Goal: Task Accomplishment & Management: Use online tool/utility

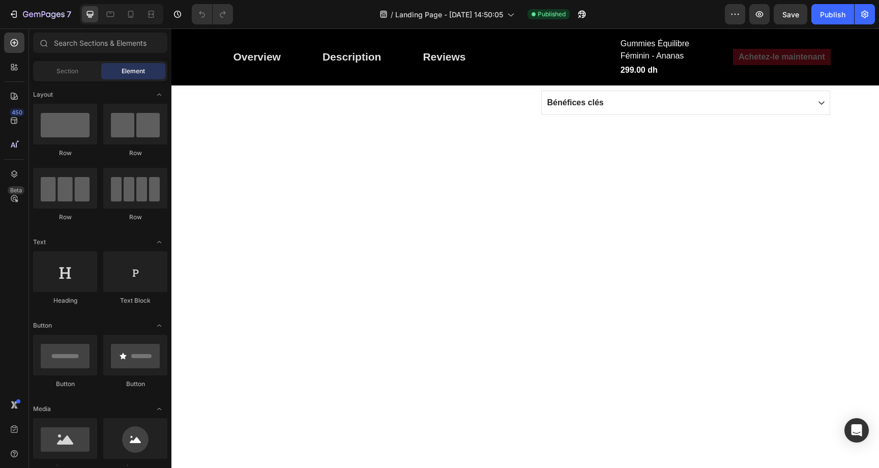
scroll to position [501, 0]
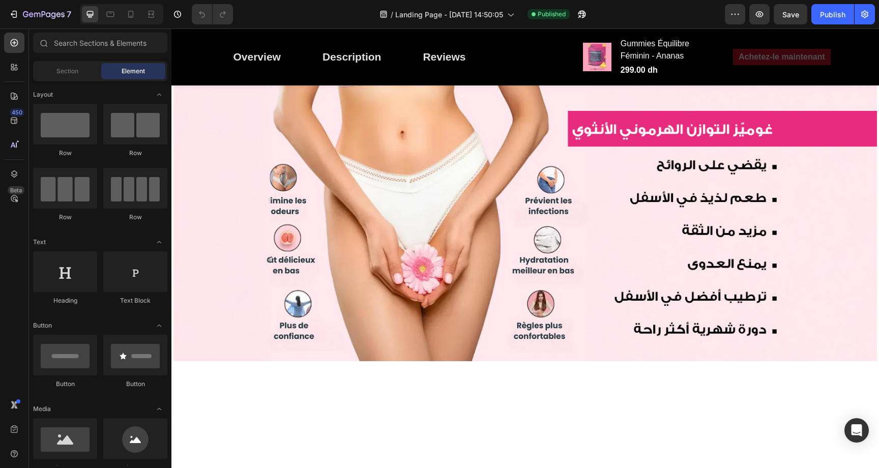
click at [330, 75] on img at bounding box center [327, 42] width 65 height 65
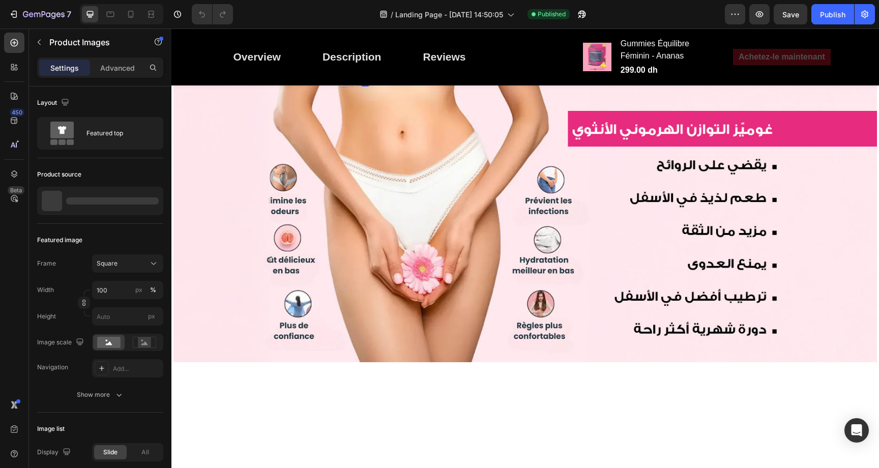
click at [406, 75] on img at bounding box center [402, 42] width 65 height 65
click at [427, 75] on img at bounding box center [417, 42] width 65 height 65
click at [436, 75] on div at bounding box center [365, 42] width 290 height 65
click at [398, 75] on img at bounding box center [402, 42] width 65 height 65
click at [426, 75] on img at bounding box center [405, 42] width 65 height 65
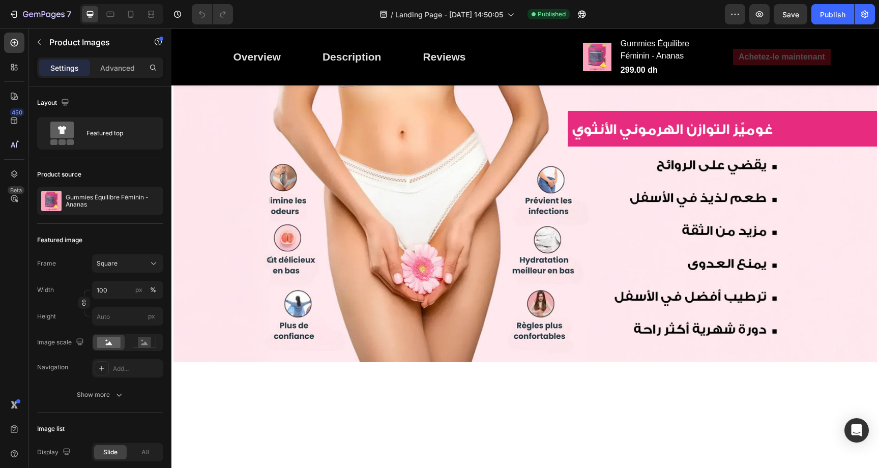
click at [404, 75] on img at bounding box center [402, 42] width 65 height 65
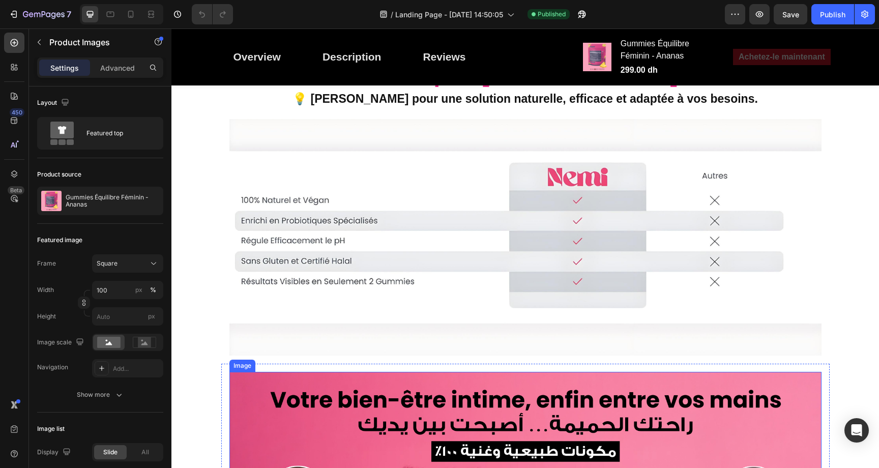
scroll to position [3013, 0]
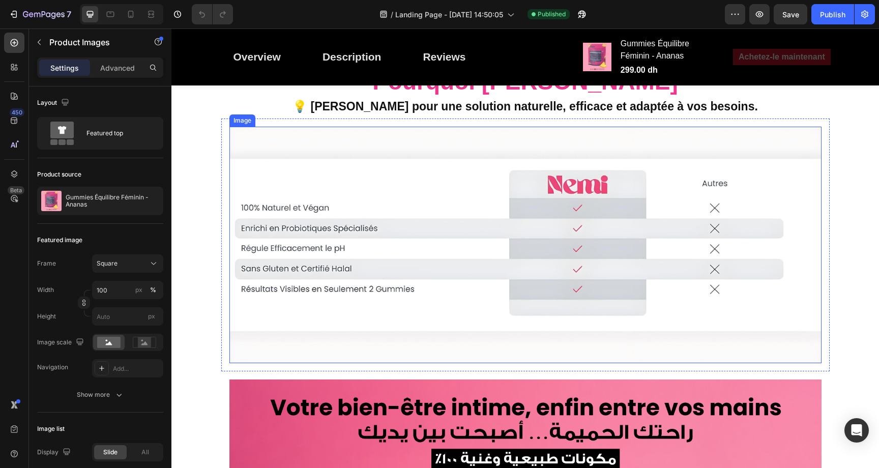
click at [490, 282] on img at bounding box center [525, 245] width 592 height 237
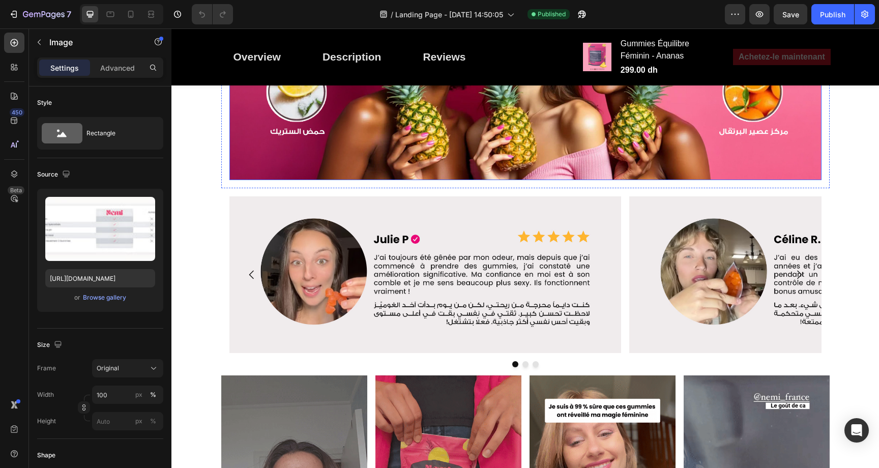
scroll to position [3544, 0]
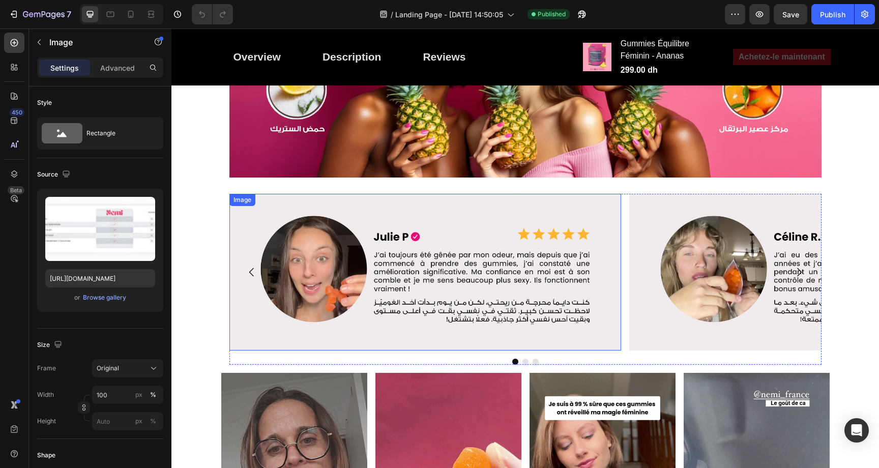
click at [505, 310] on img at bounding box center [425, 272] width 392 height 157
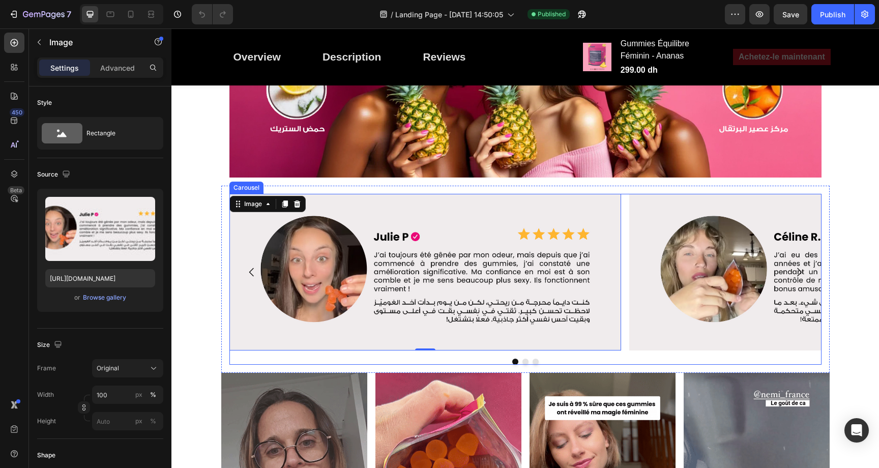
click at [524, 362] on div at bounding box center [525, 362] width 592 height 6
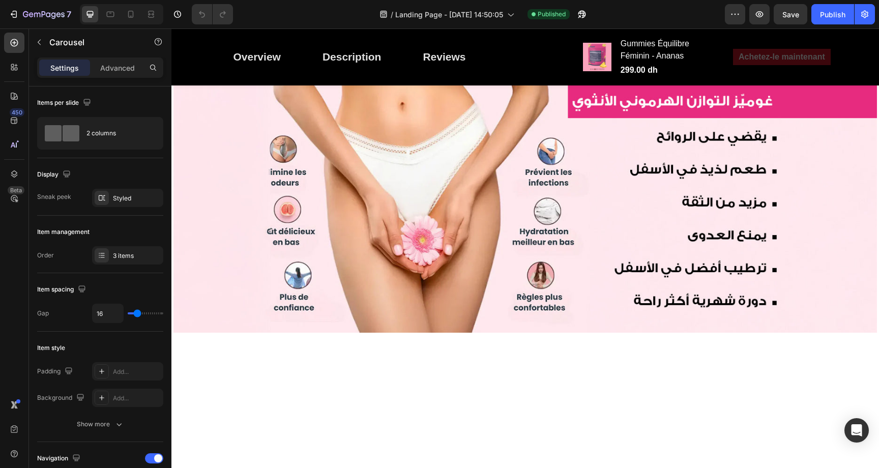
scroll to position [549, 0]
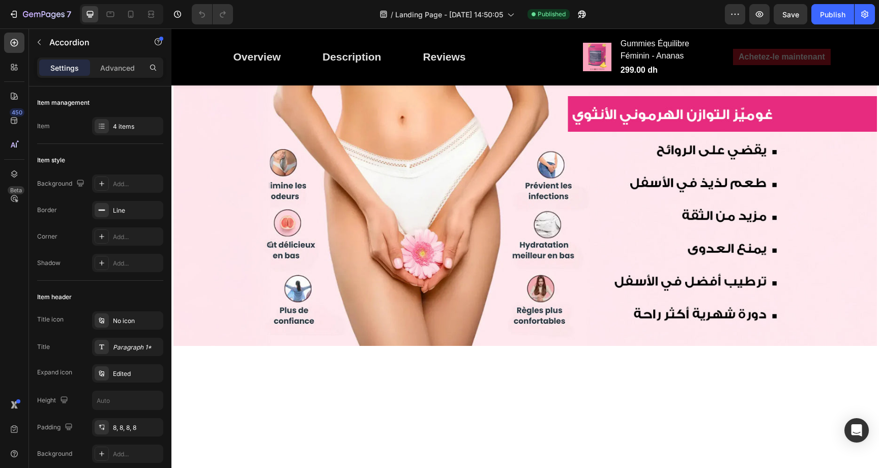
scroll to position [919, 0]
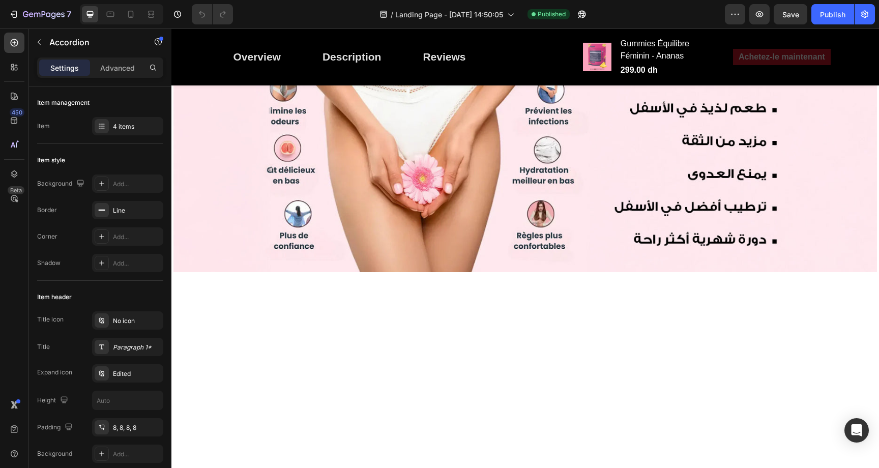
scroll to position [897, 0]
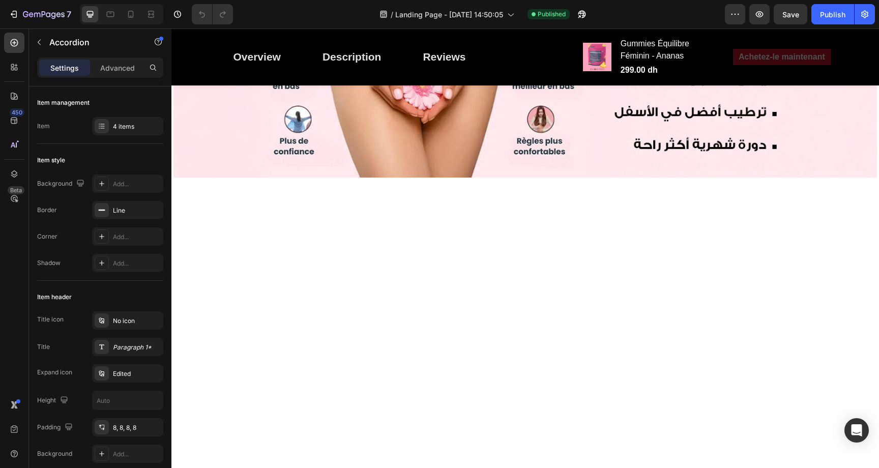
scroll to position [722, 0]
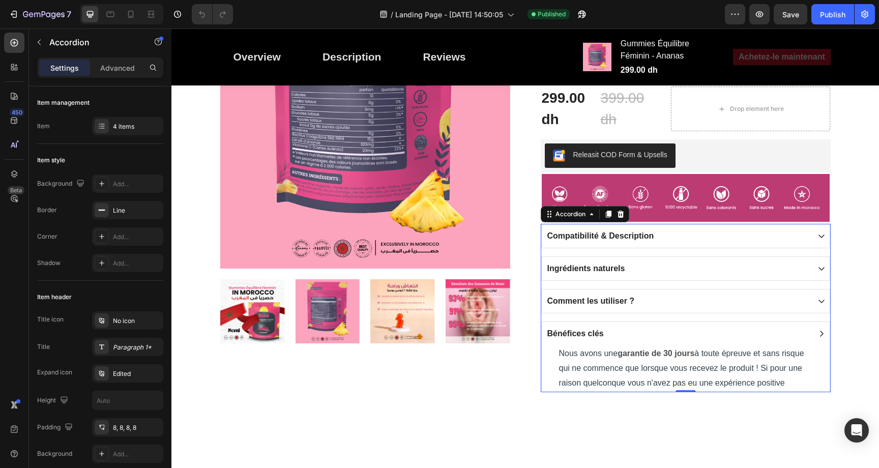
scroll to position [0, 0]
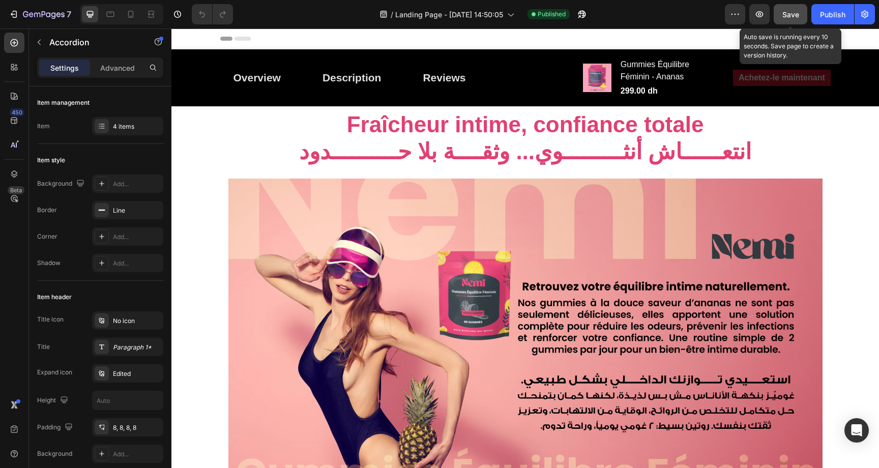
click at [792, 17] on span "Save" at bounding box center [790, 14] width 17 height 9
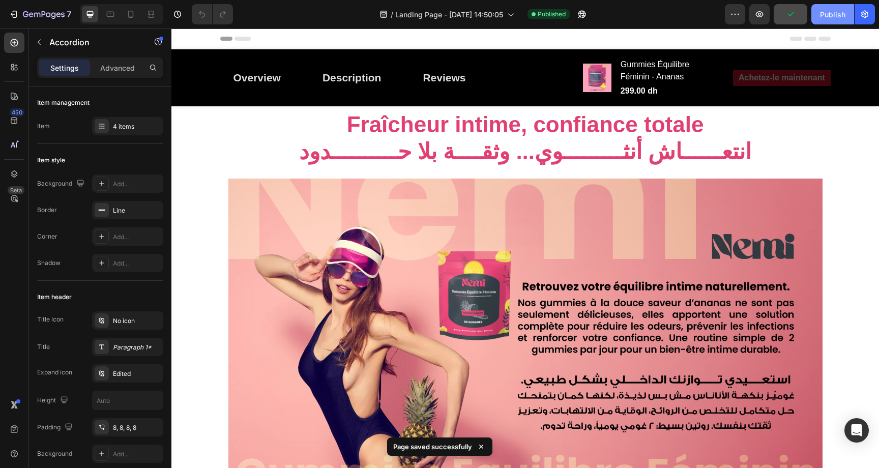
click at [831, 17] on div "Publish" at bounding box center [832, 14] width 25 height 11
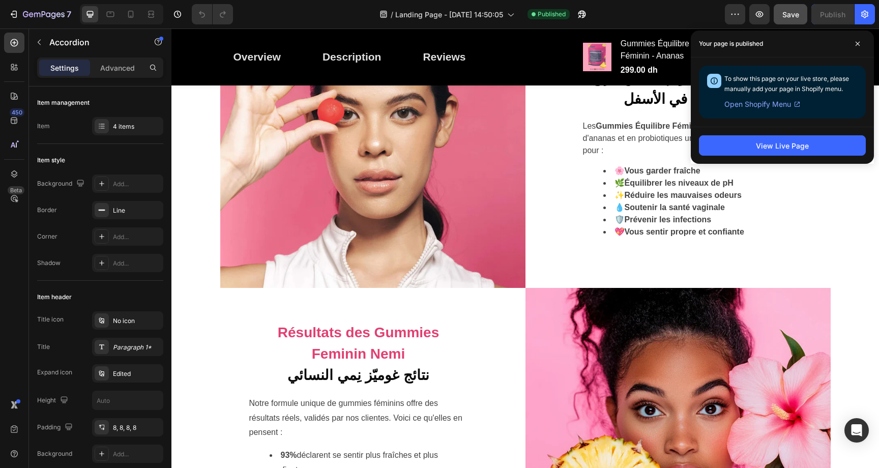
scroll to position [2171, 0]
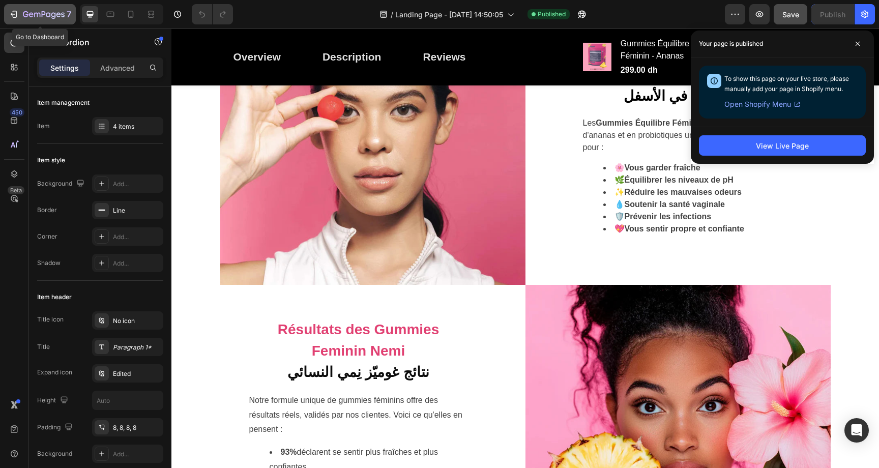
click at [11, 11] on icon "button" at bounding box center [14, 14] width 10 height 10
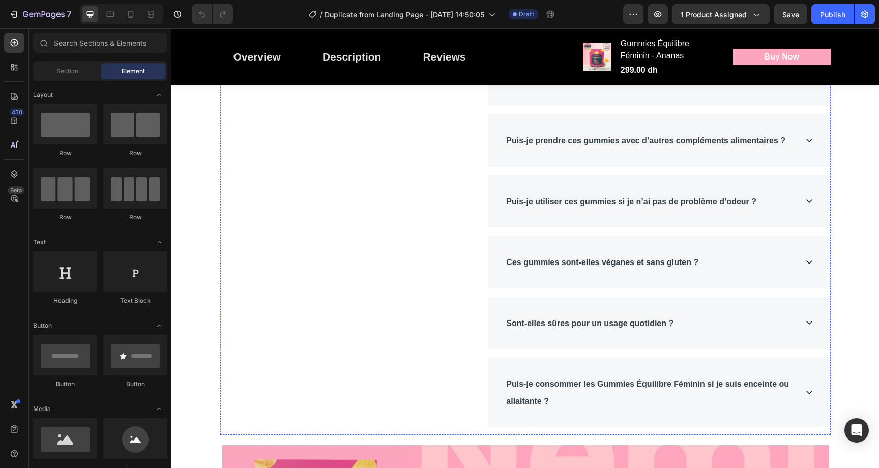
scroll to position [5167, 0]
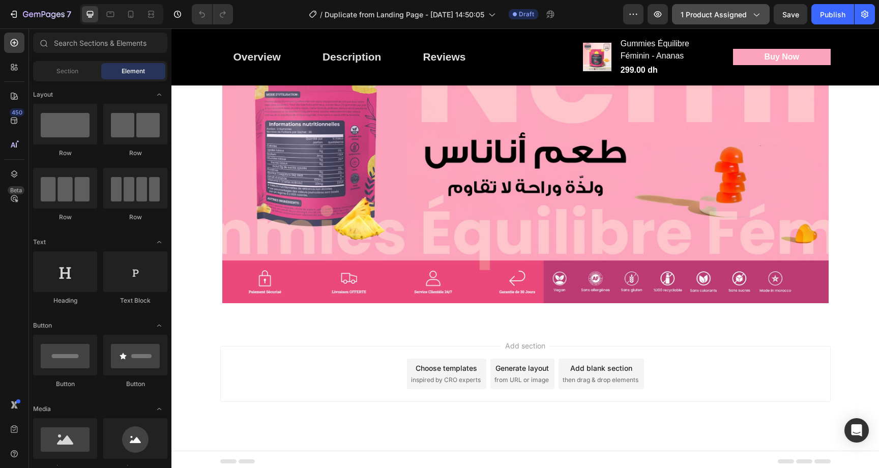
click at [716, 9] on span "1 product assigned" at bounding box center [713, 14] width 66 height 11
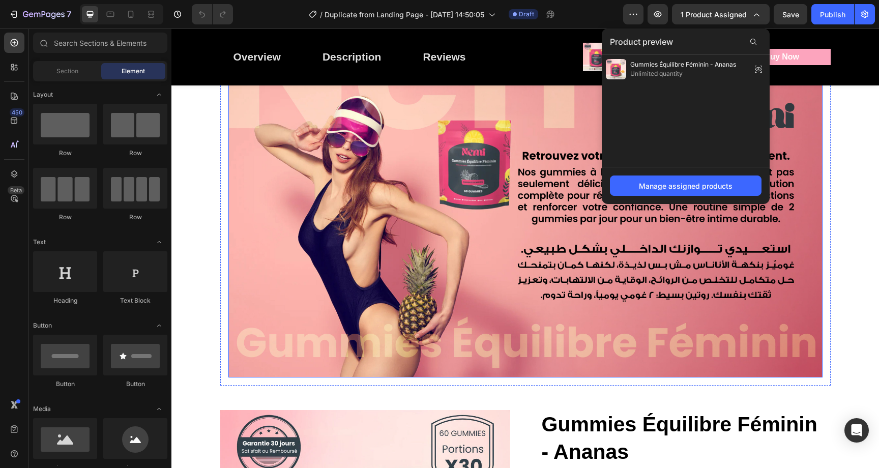
scroll to position [244, 0]
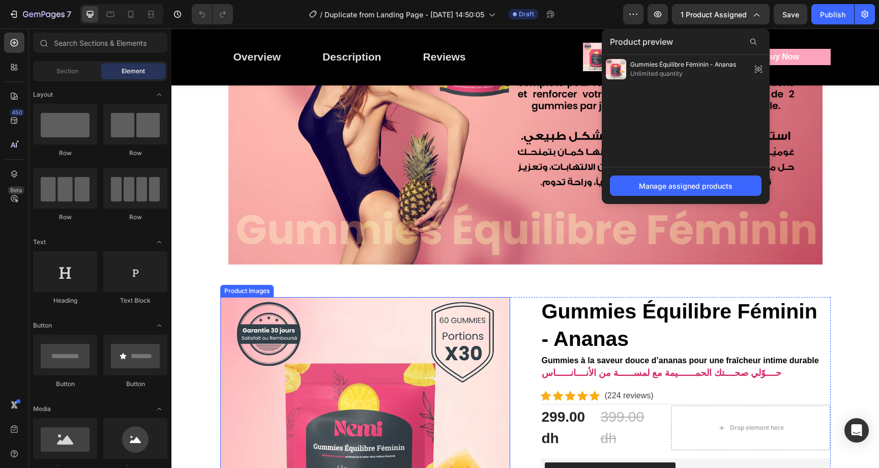
click at [421, 372] on img at bounding box center [365, 442] width 290 height 290
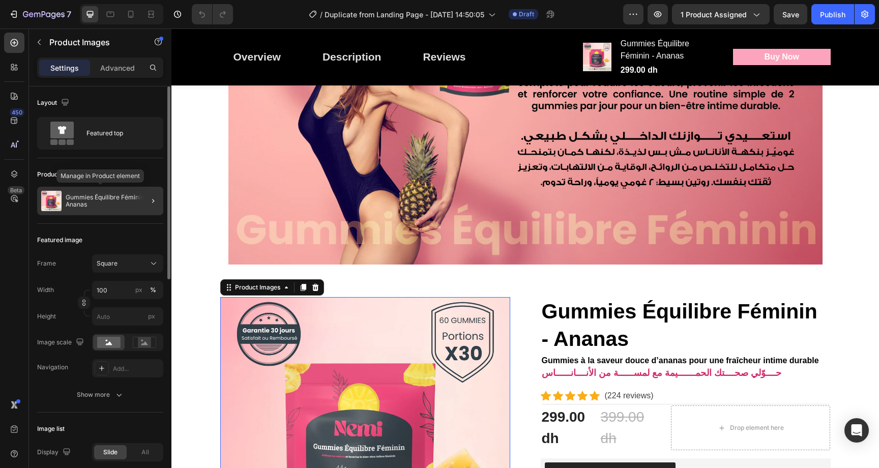
click at [133, 205] on p "Gummies Équilibre Féminin - Ananas" at bounding box center [113, 201] width 94 height 14
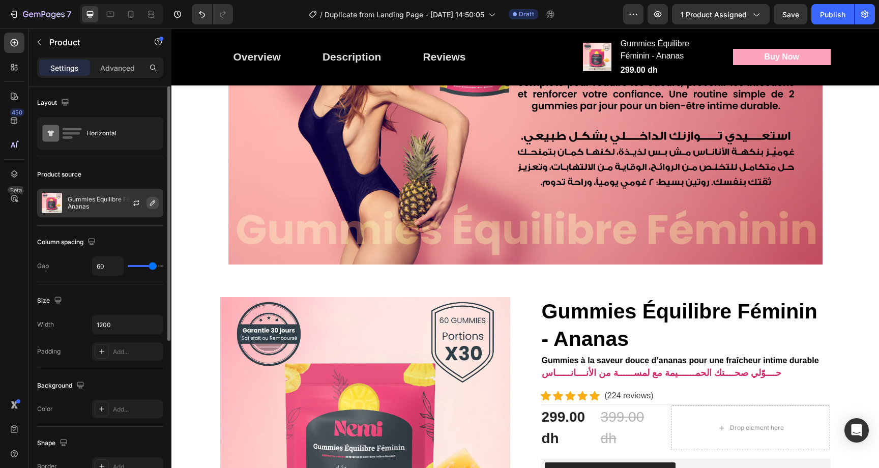
click at [153, 205] on icon "button" at bounding box center [152, 203] width 8 height 8
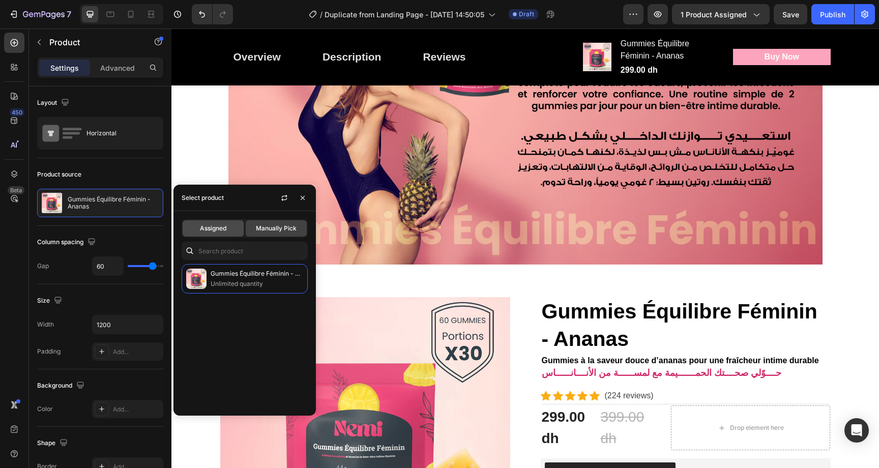
click at [216, 232] on span "Assigned" at bounding box center [213, 228] width 26 height 9
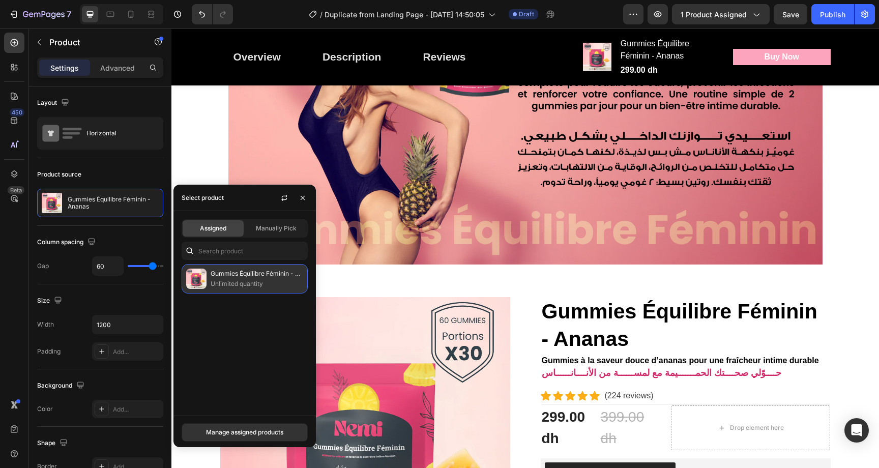
click at [224, 280] on p "Unlimited quantity" at bounding box center [257, 284] width 93 height 10
click at [828, 9] on div "Publish" at bounding box center [832, 14] width 25 height 11
